Goal: Check status

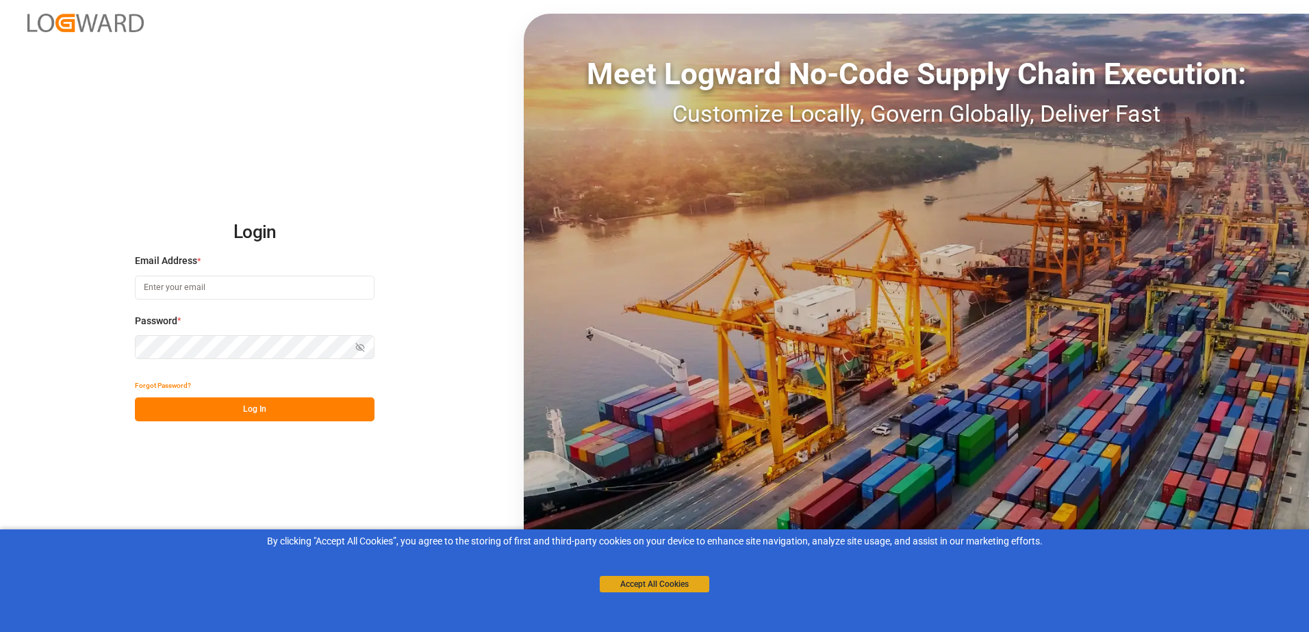
type input "[PERSON_NAME][EMAIL_ADDRESS][PERSON_NAME][DOMAIN_NAME]"
click at [682, 582] on button "Accept All Cookies" at bounding box center [655, 584] width 110 height 16
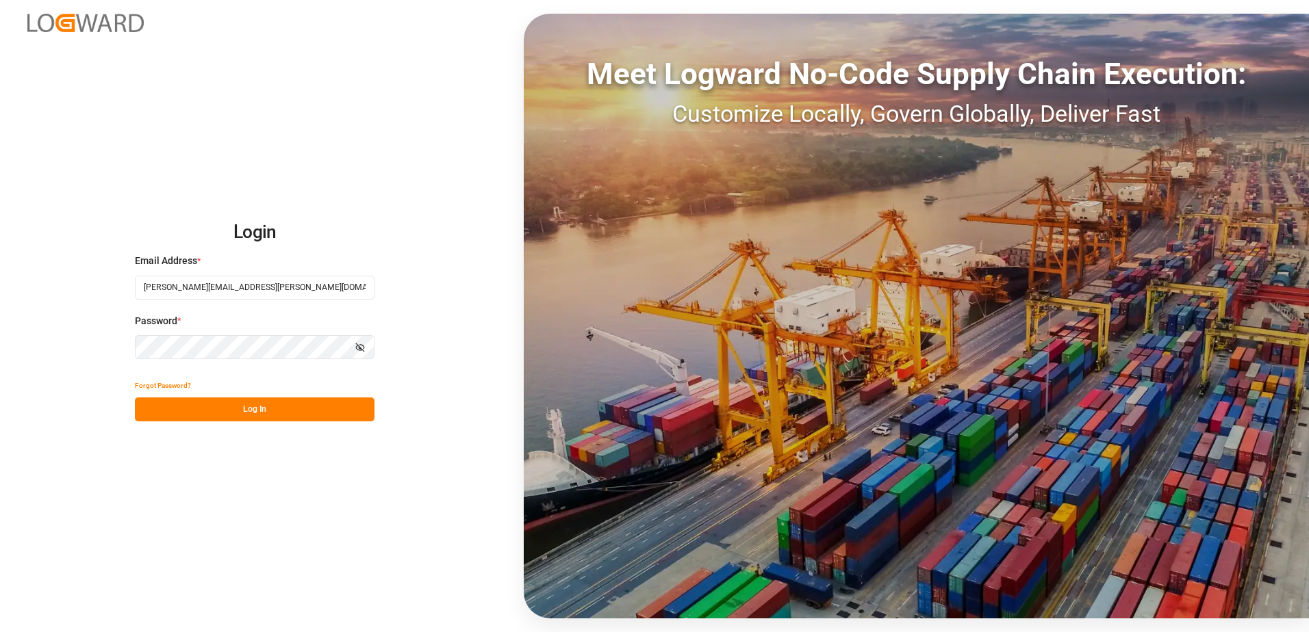
click at [263, 405] on button "Log In" at bounding box center [255, 410] width 240 height 24
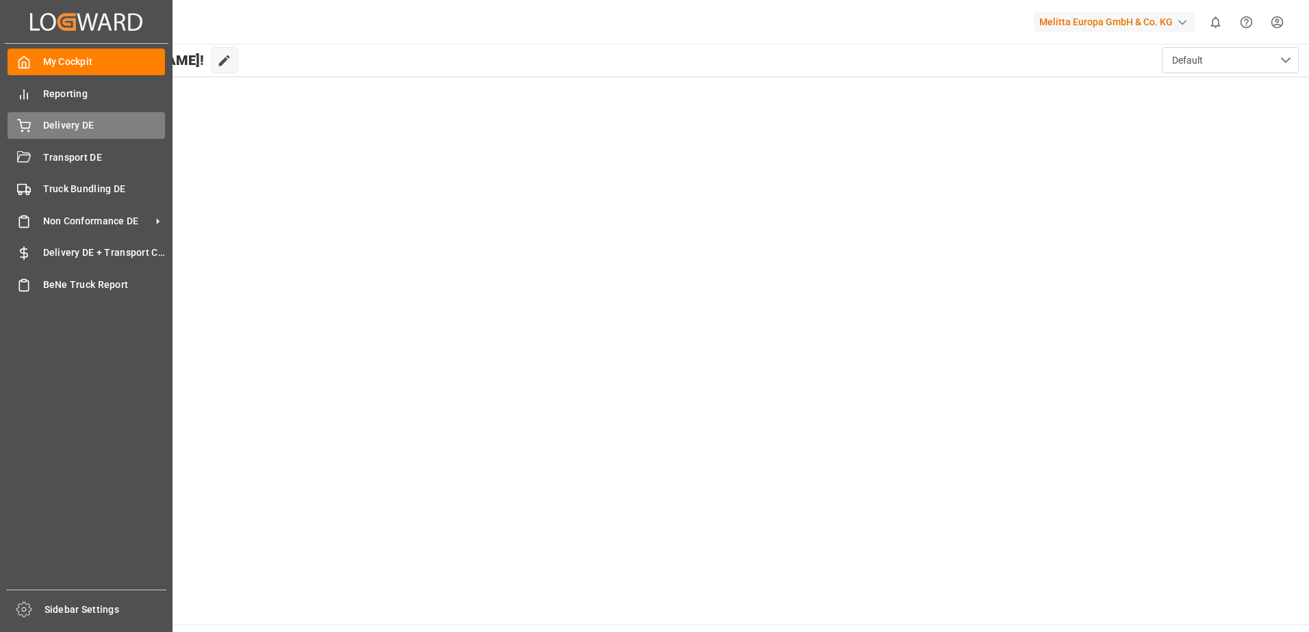
click at [65, 127] on span "Delivery DE" at bounding box center [104, 125] width 123 height 14
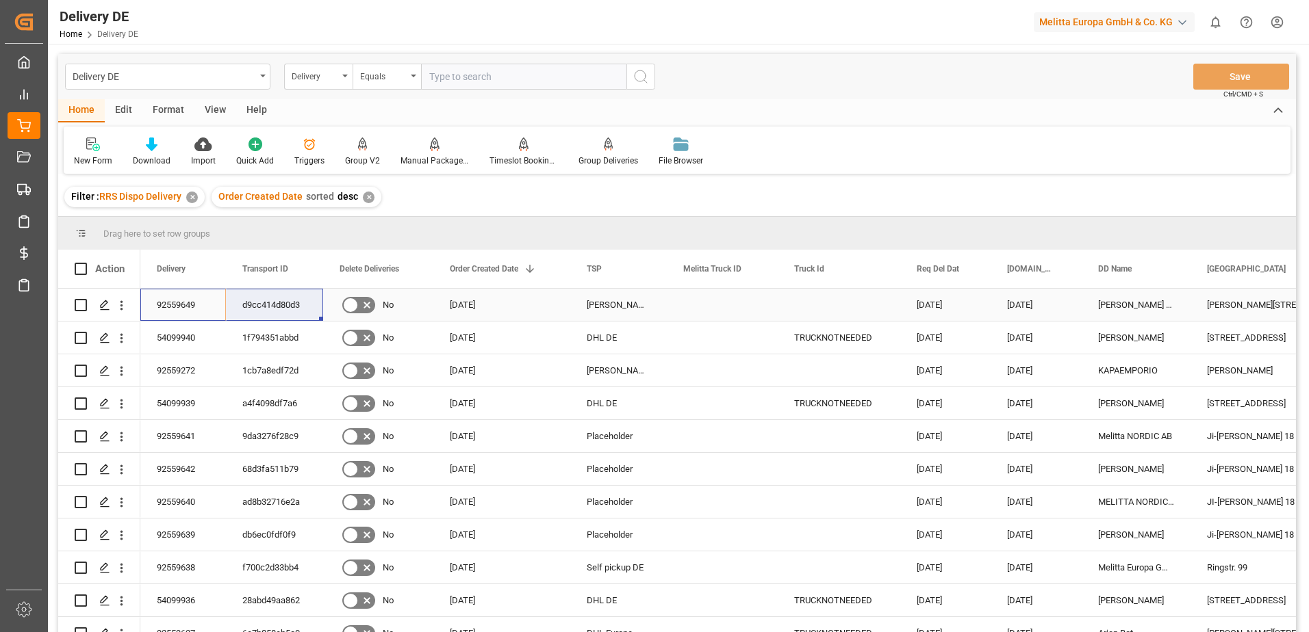
drag, startPoint x: 170, startPoint y: 305, endPoint x: 240, endPoint y: 304, distance: 69.8
